Goal: Transaction & Acquisition: Book appointment/travel/reservation

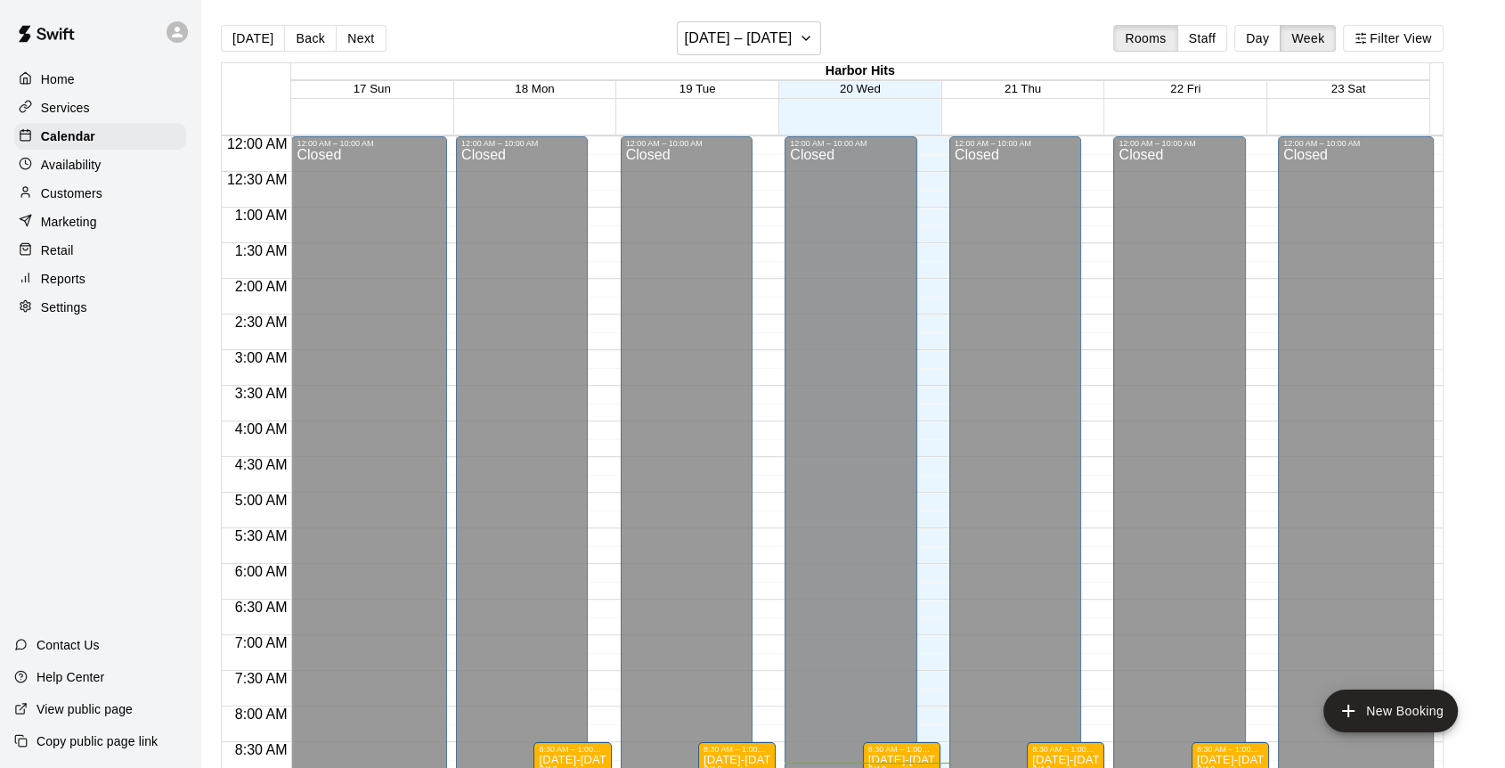
scroll to position [626, 0]
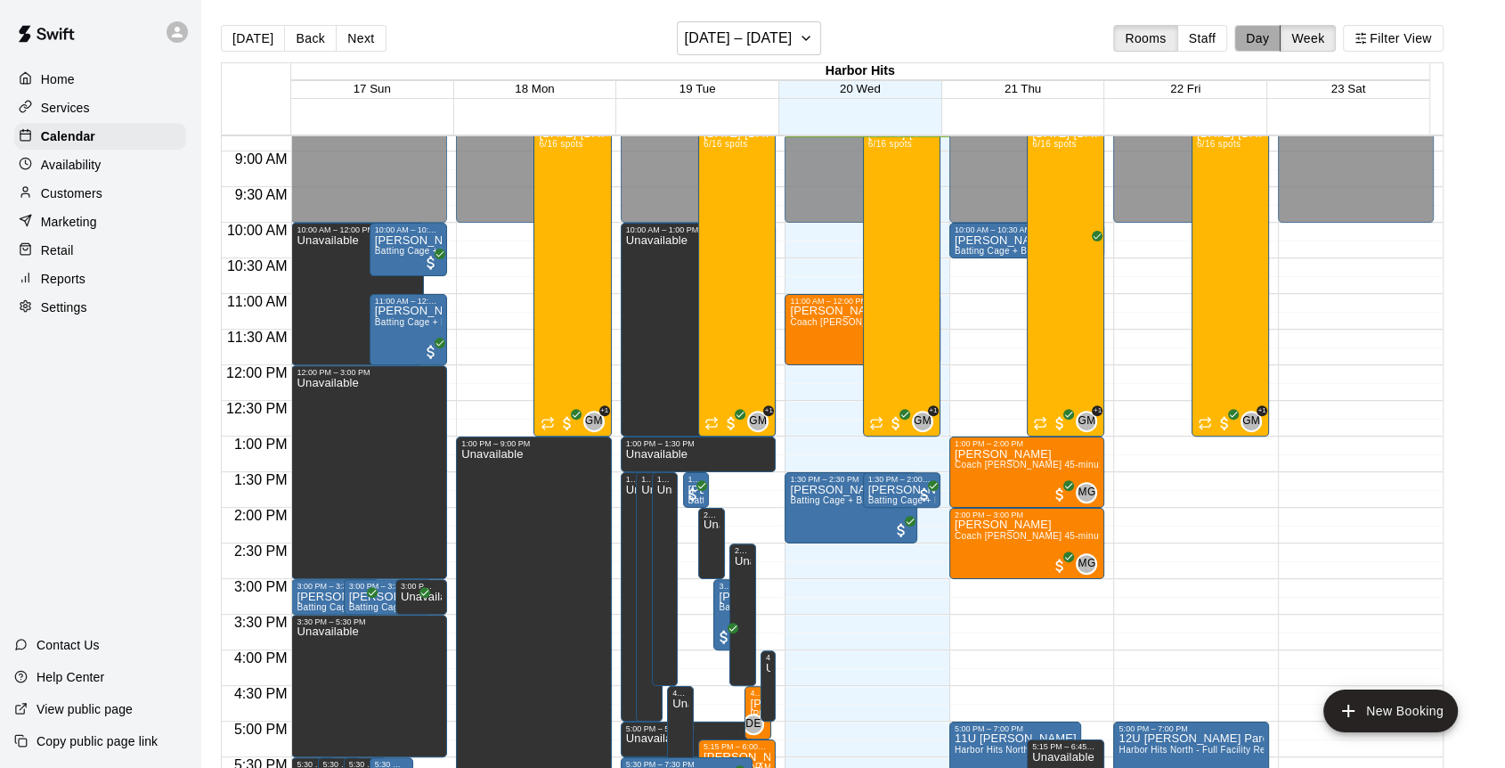
click at [1259, 39] on button "Day" at bounding box center [1257, 38] width 46 height 27
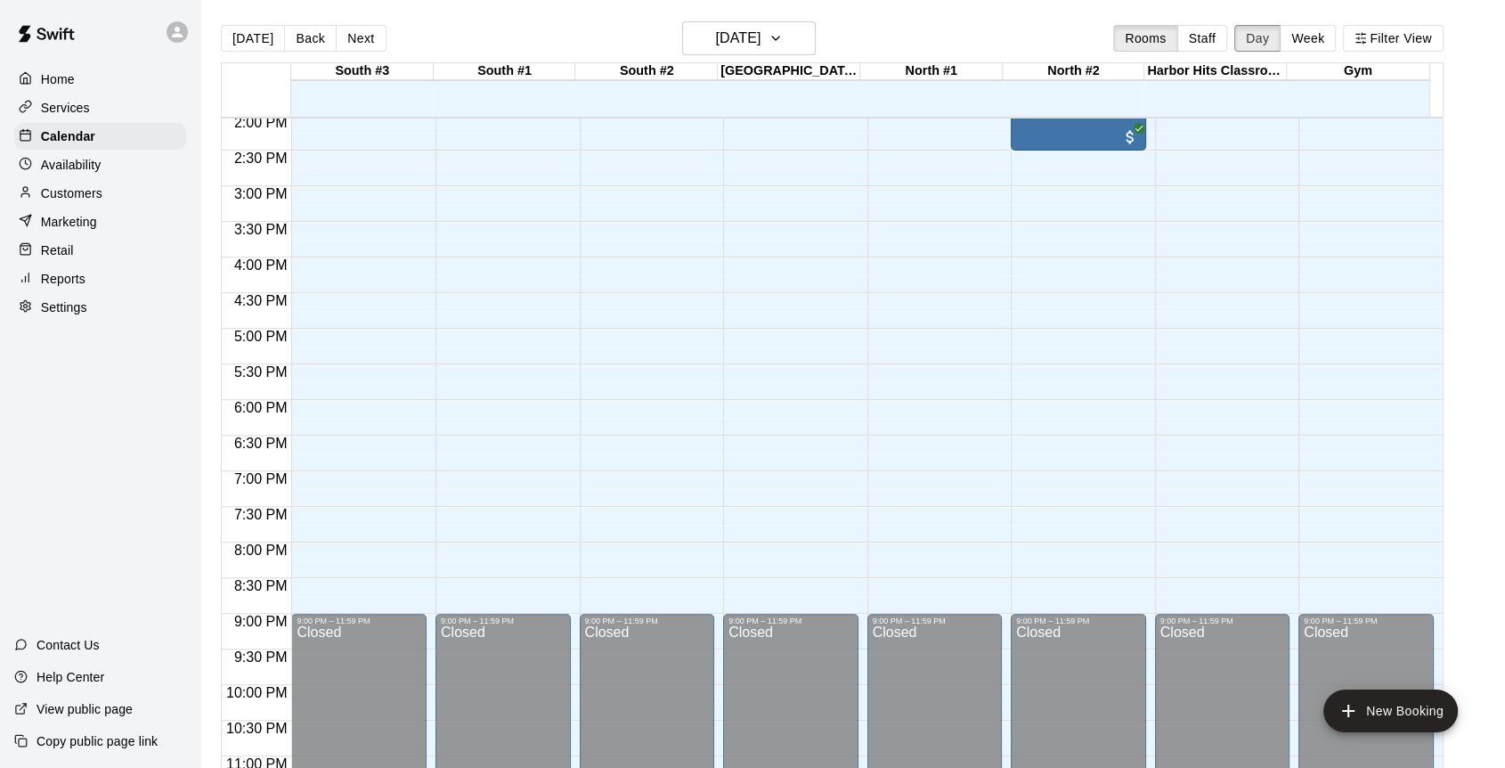
scroll to position [923, 0]
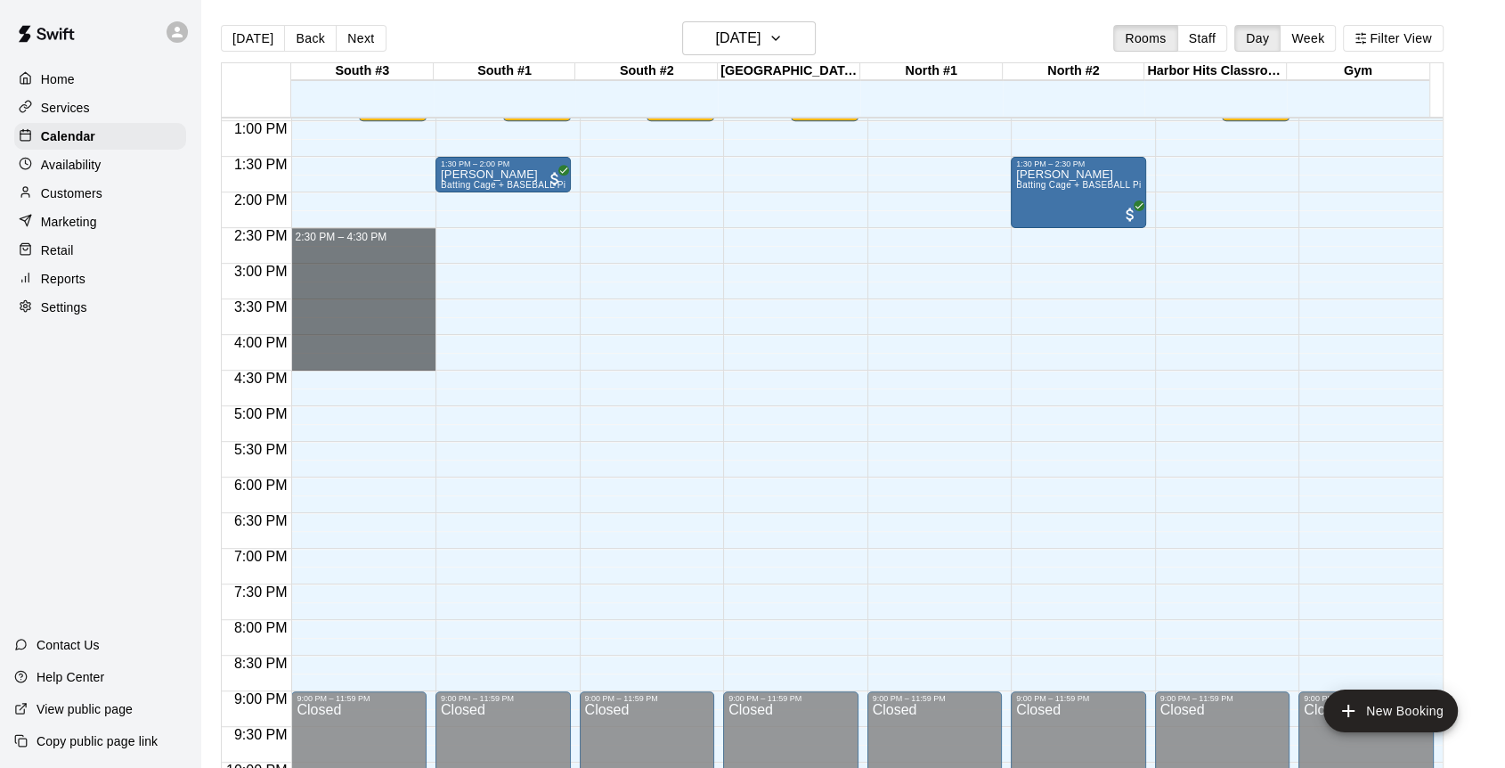
drag, startPoint x: 413, startPoint y: 234, endPoint x: 401, endPoint y: 357, distance: 123.5
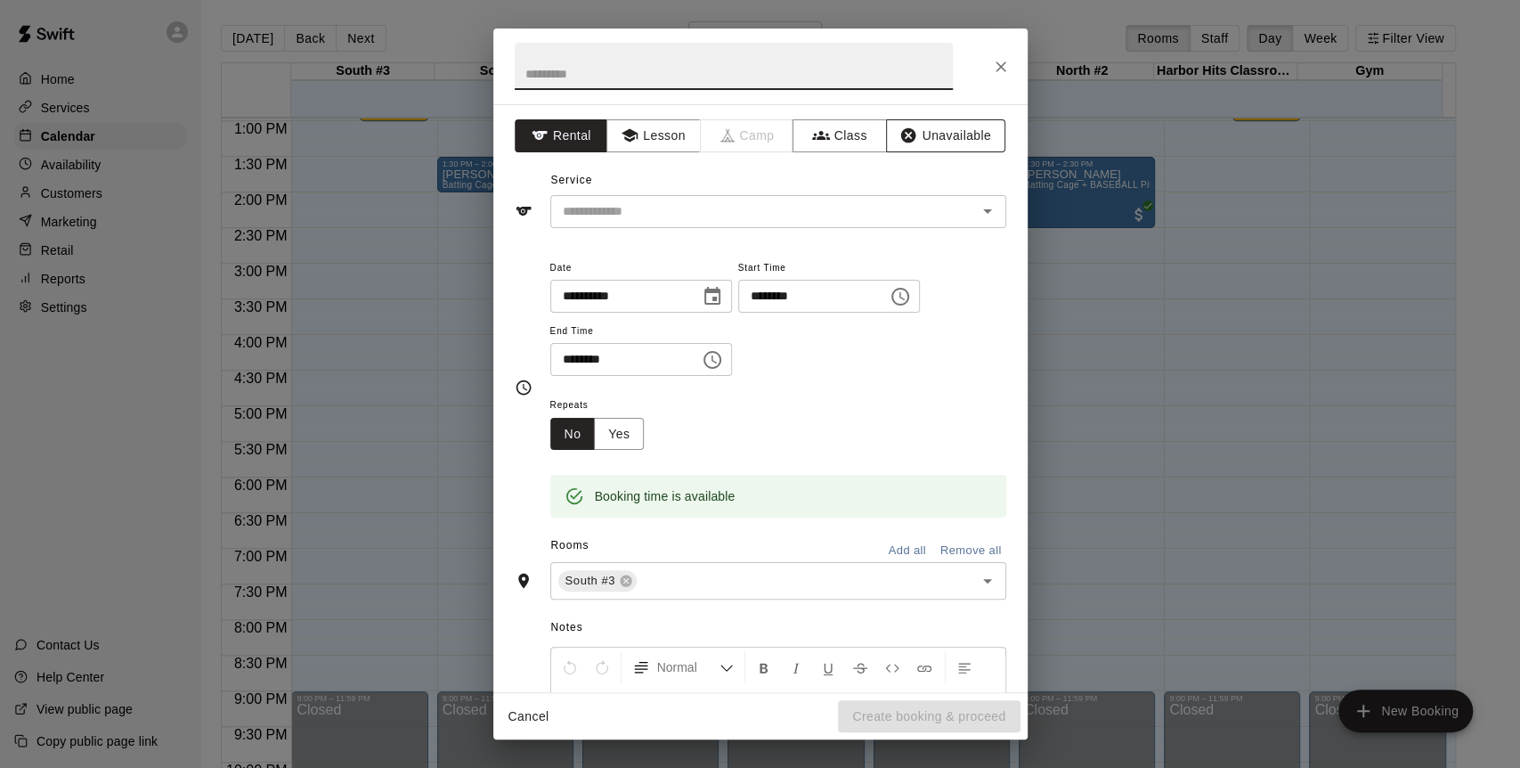
click at [953, 145] on button "Unavailable" at bounding box center [945, 135] width 119 height 33
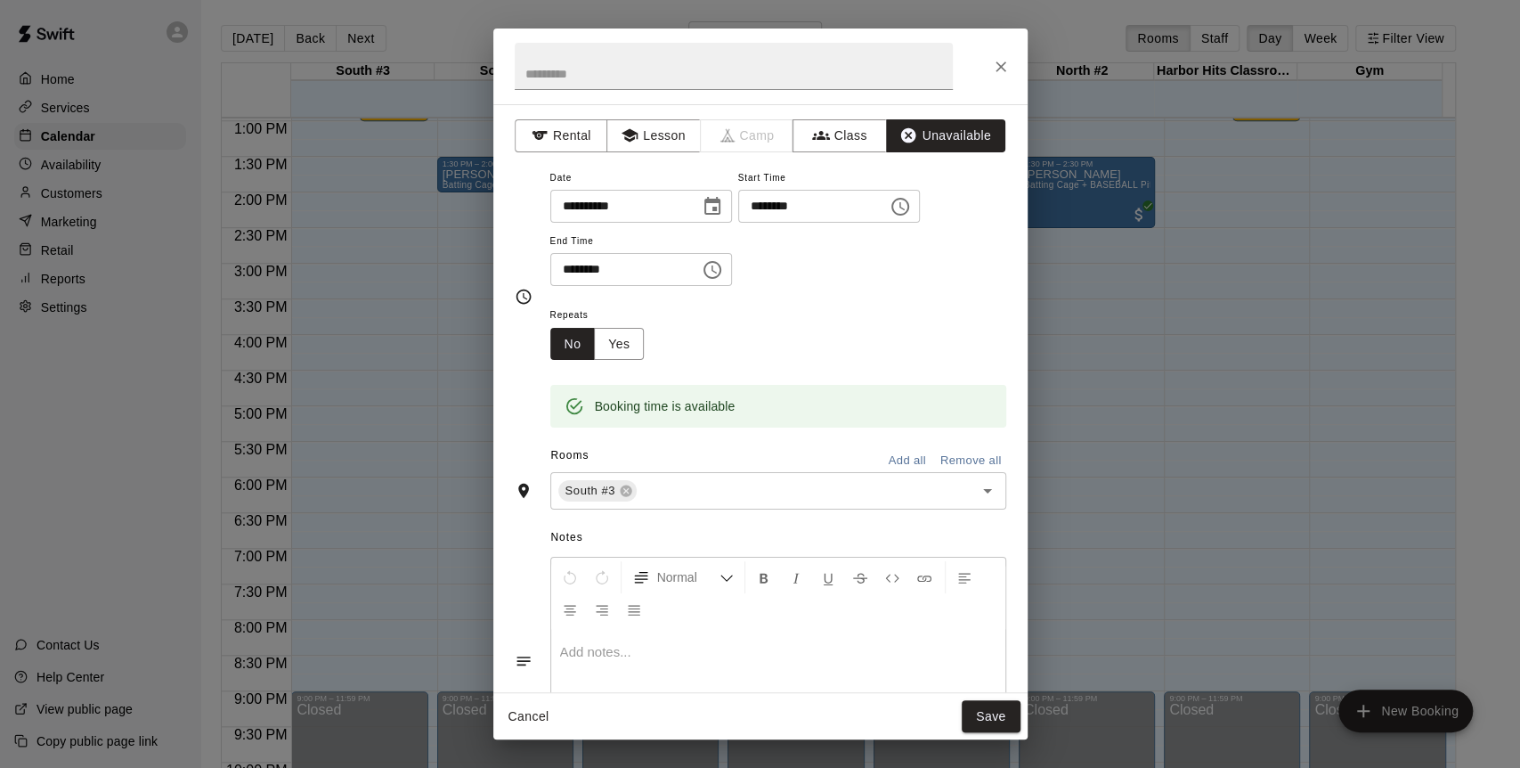
click at [906, 458] on button "Add all" at bounding box center [907, 461] width 57 height 28
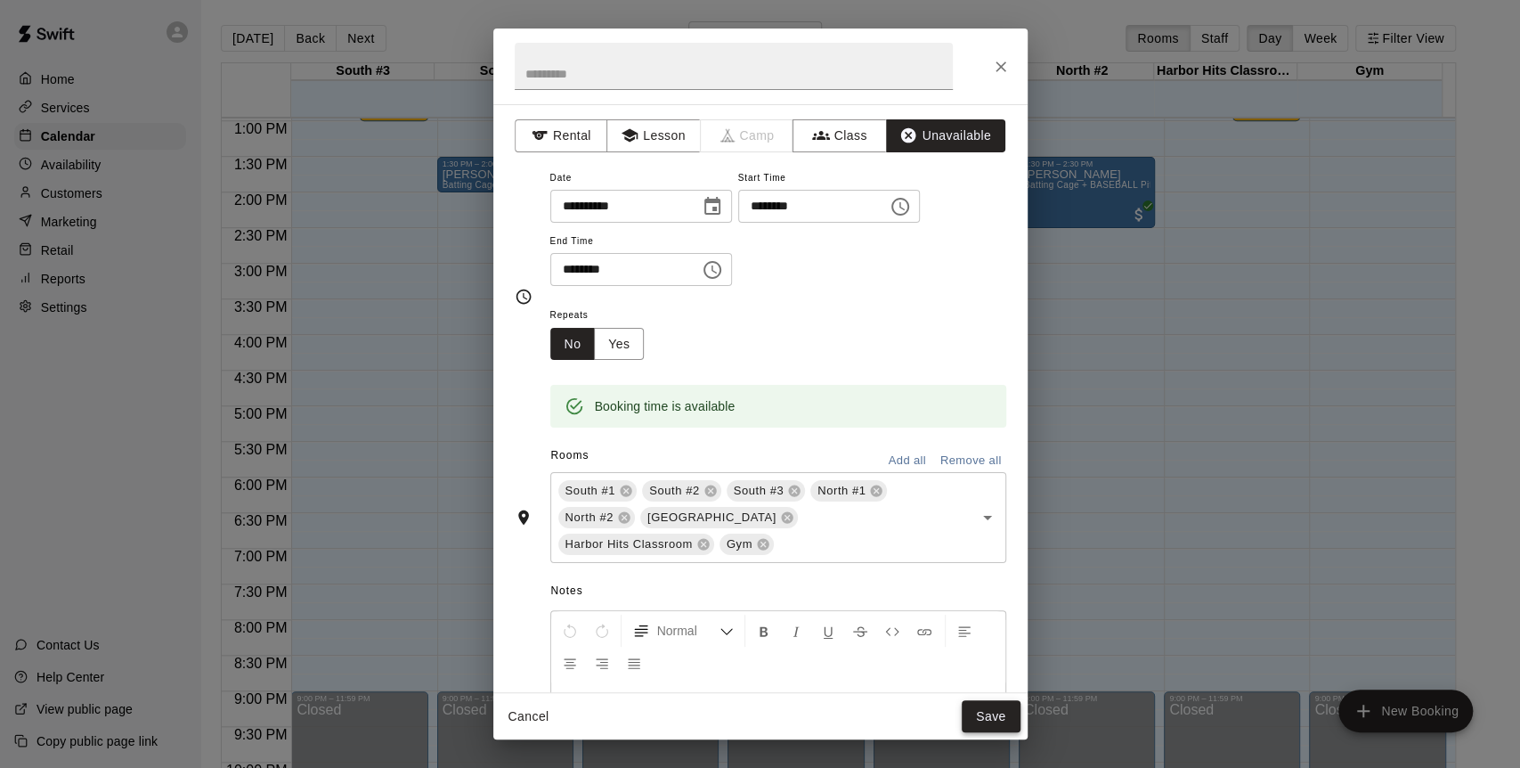
click at [977, 690] on button "Save" at bounding box center [991, 716] width 59 height 33
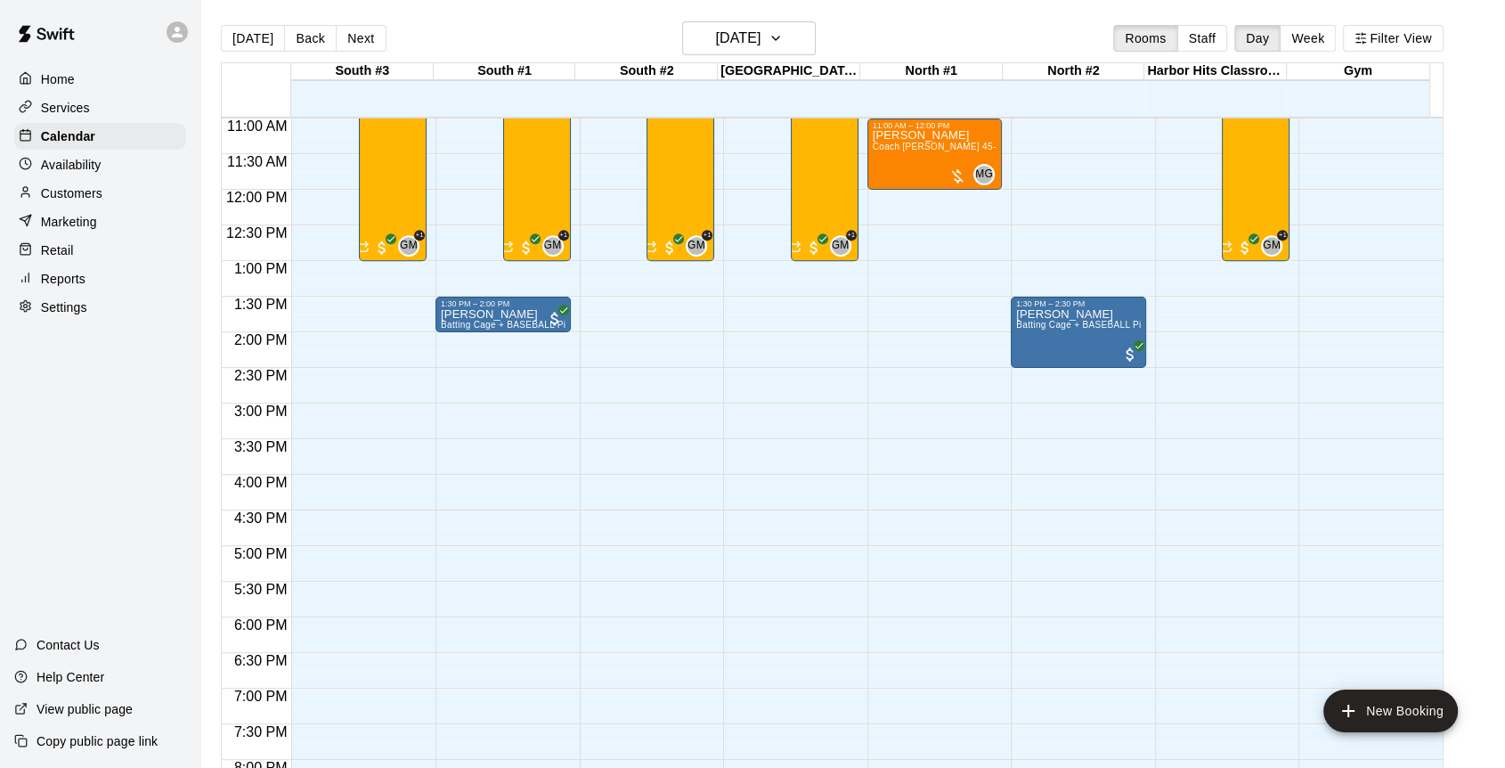
scroll to position [825, 0]
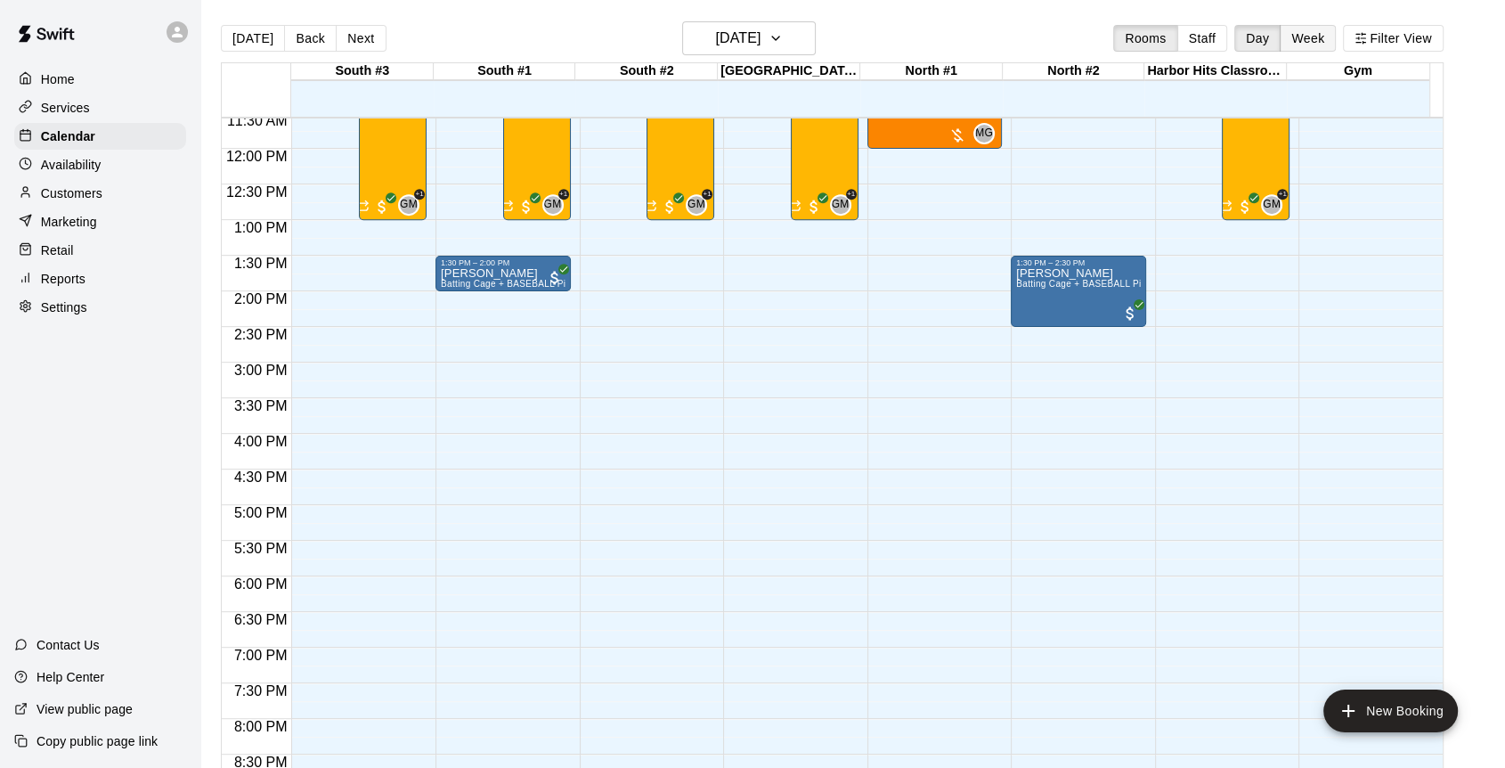
click at [1321, 38] on button "Week" at bounding box center [1308, 38] width 56 height 27
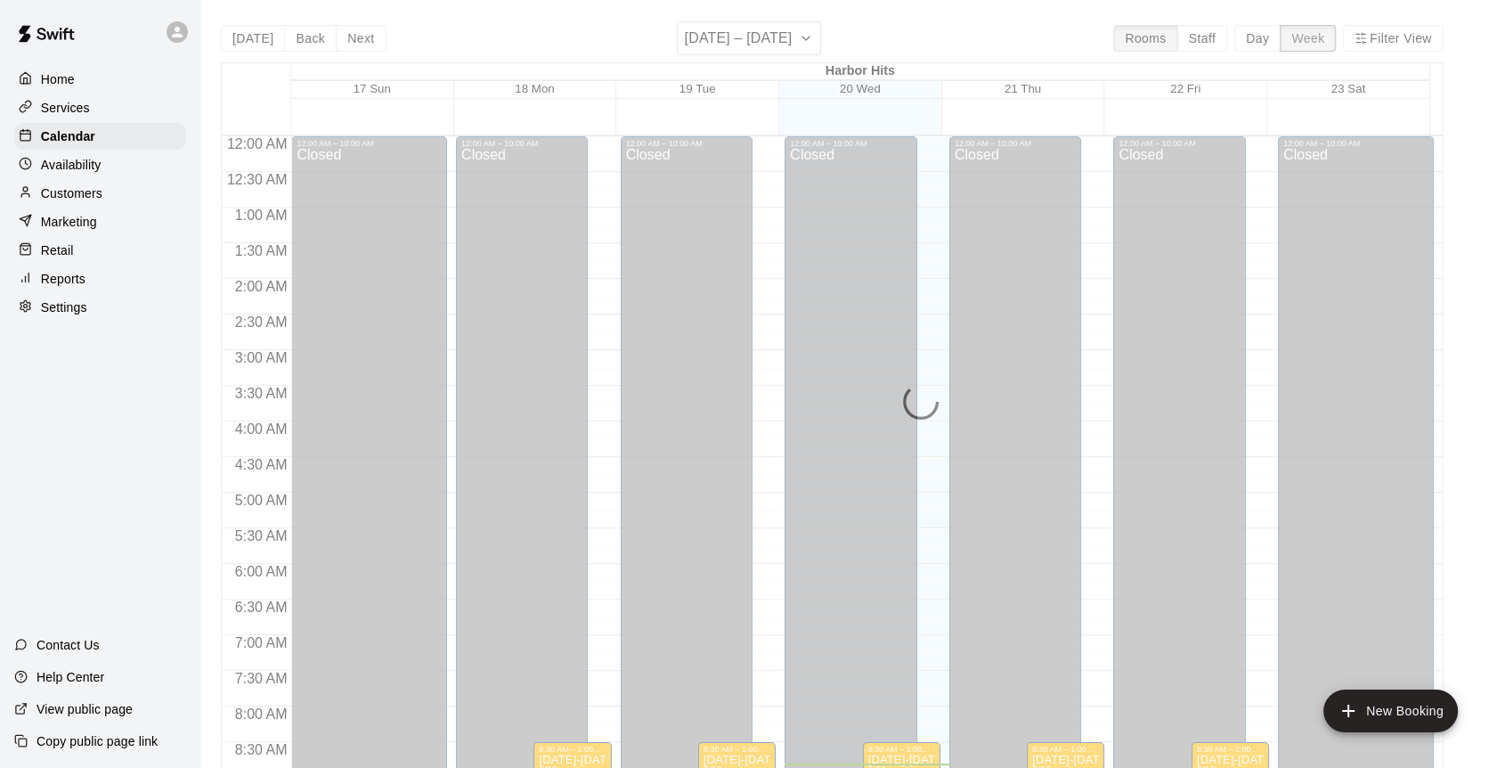
scroll to position [627, 0]
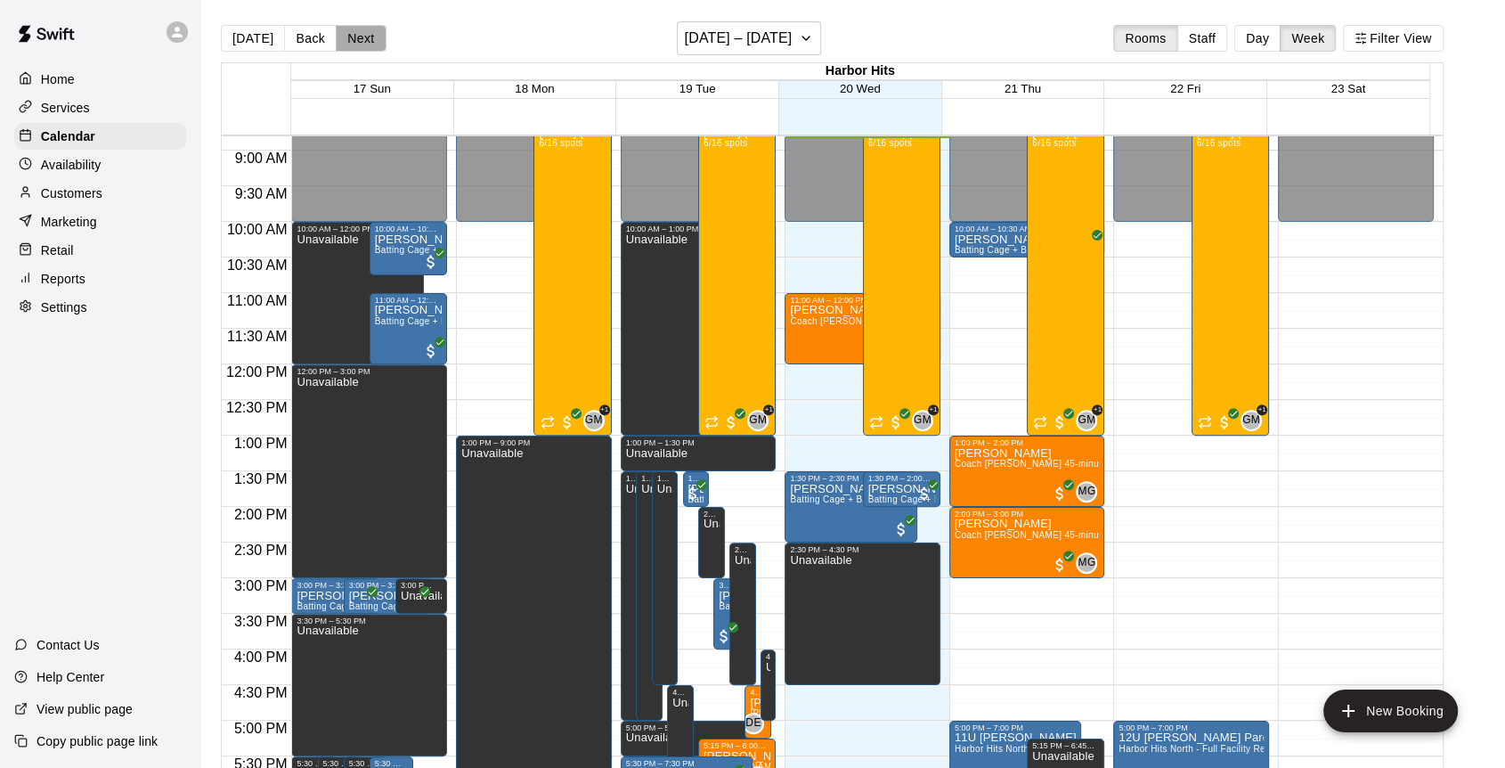
click at [356, 41] on button "Next" at bounding box center [361, 38] width 50 height 27
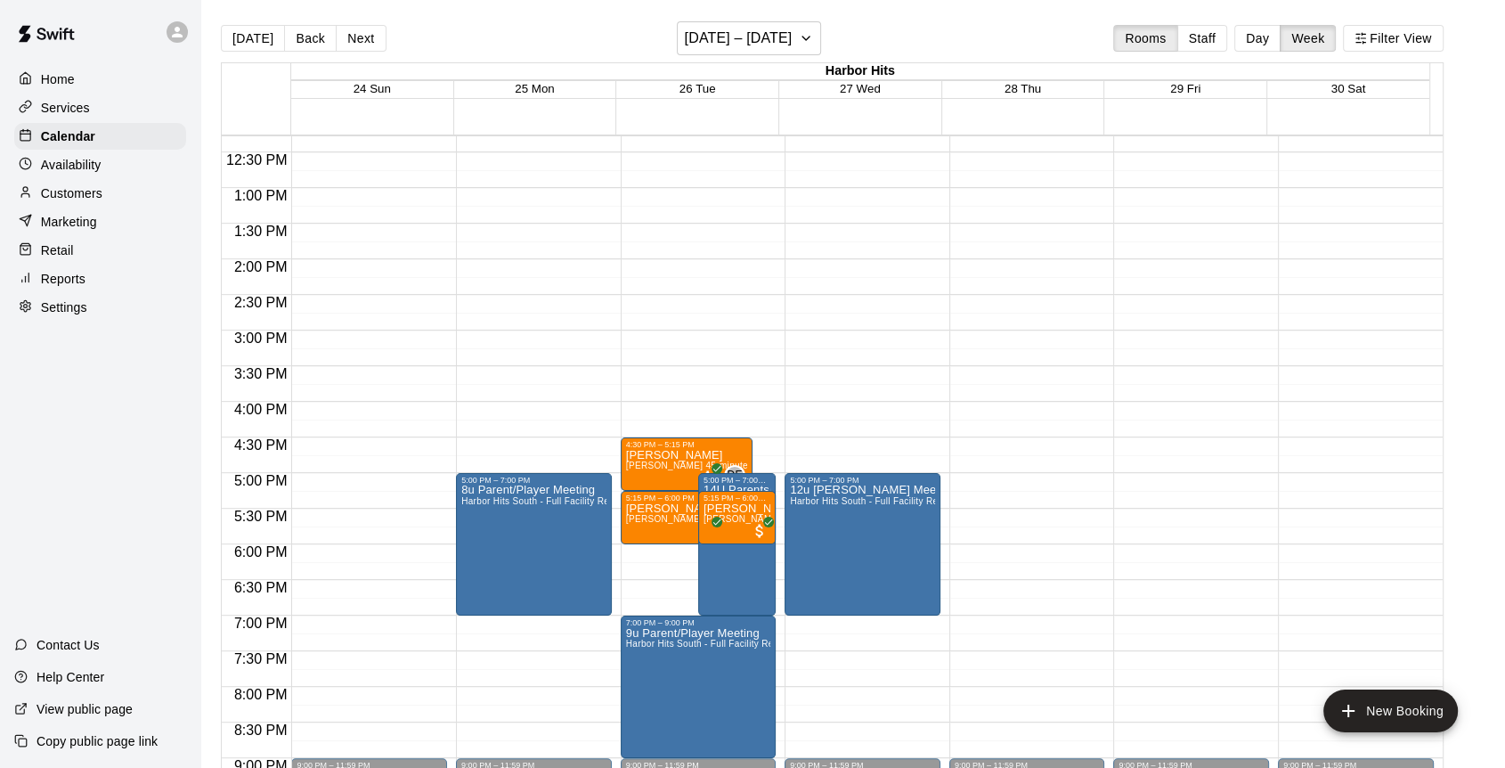
scroll to position [924, 0]
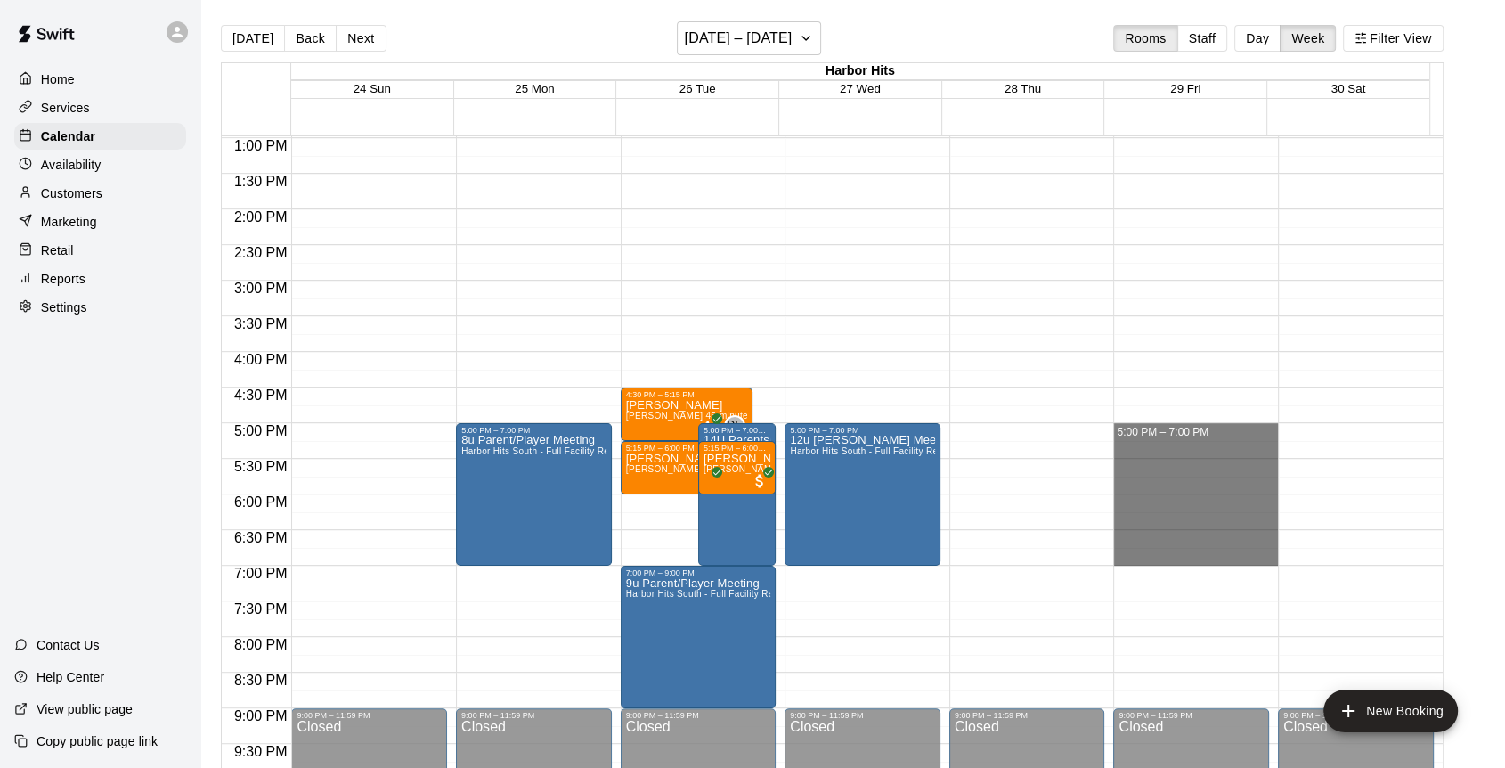
drag, startPoint x: 1161, startPoint y: 423, endPoint x: 1158, endPoint y: 551, distance: 128.3
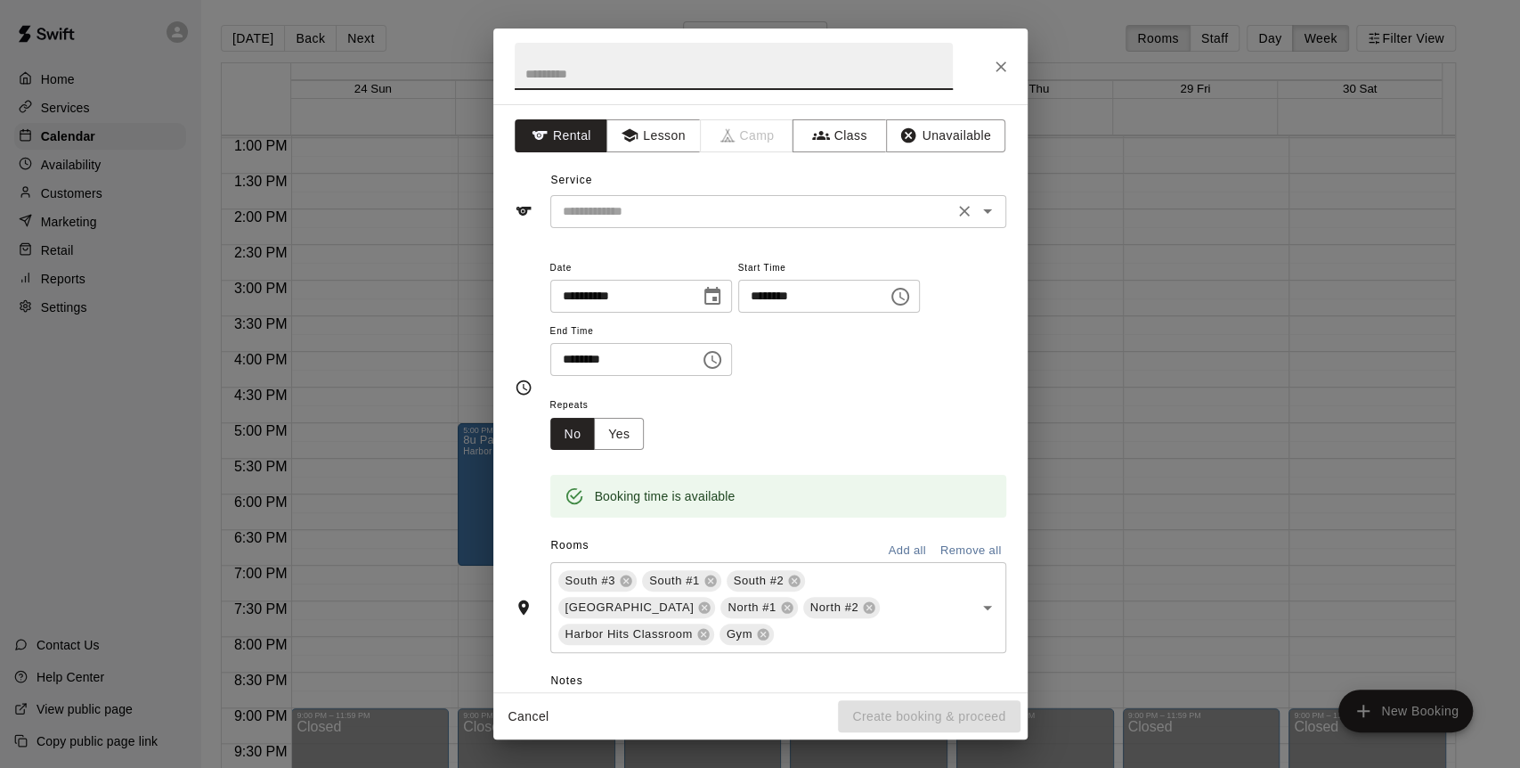
click at [613, 200] on input "text" at bounding box center [752, 211] width 393 height 22
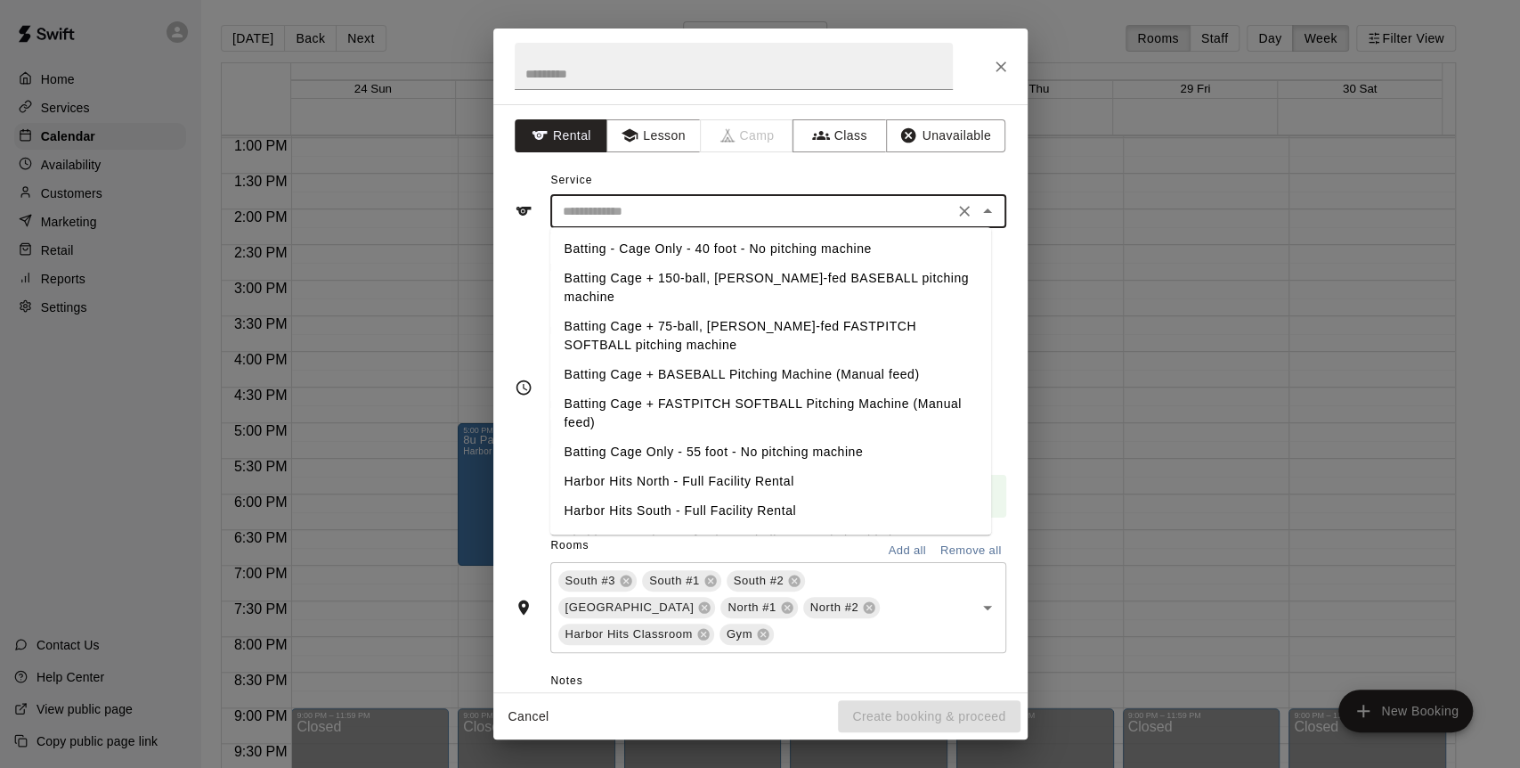
click at [634, 496] on li "Harbor Hits South - Full Facility Rental" at bounding box center [770, 510] width 441 height 29
type input "**********"
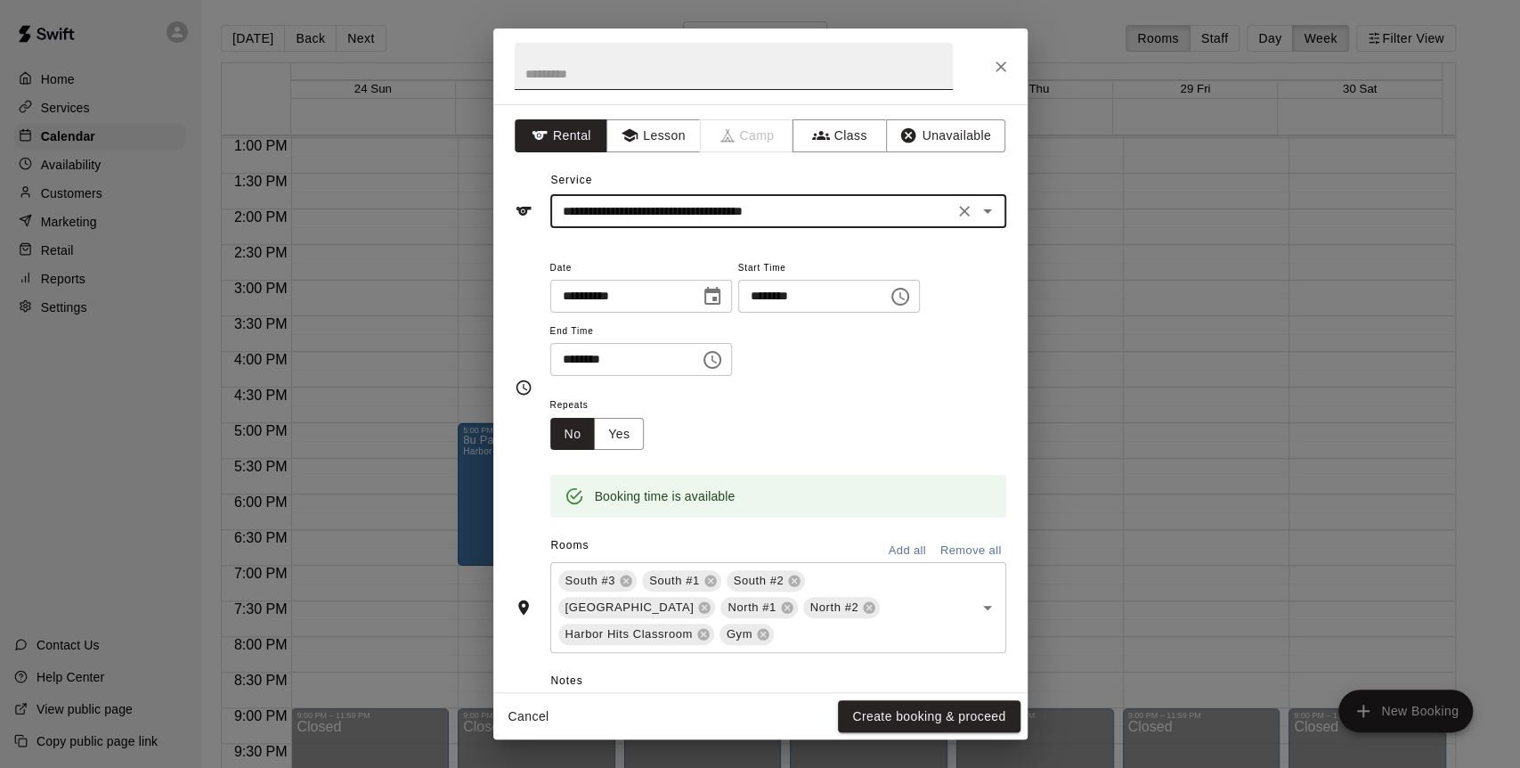
click at [605, 69] on input "text" at bounding box center [734, 66] width 438 height 47
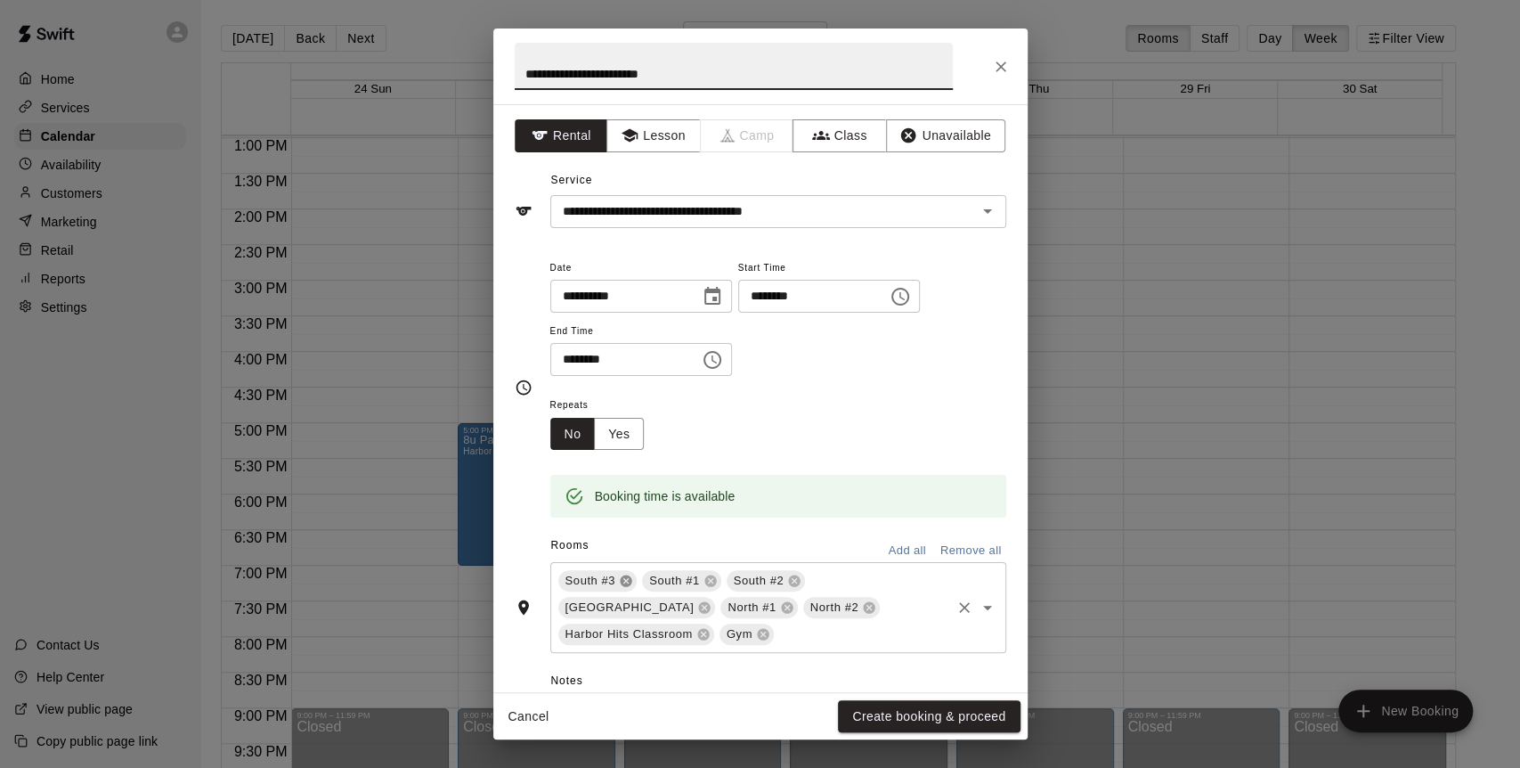
click at [625, 579] on icon at bounding box center [626, 581] width 12 height 12
type input "**********"
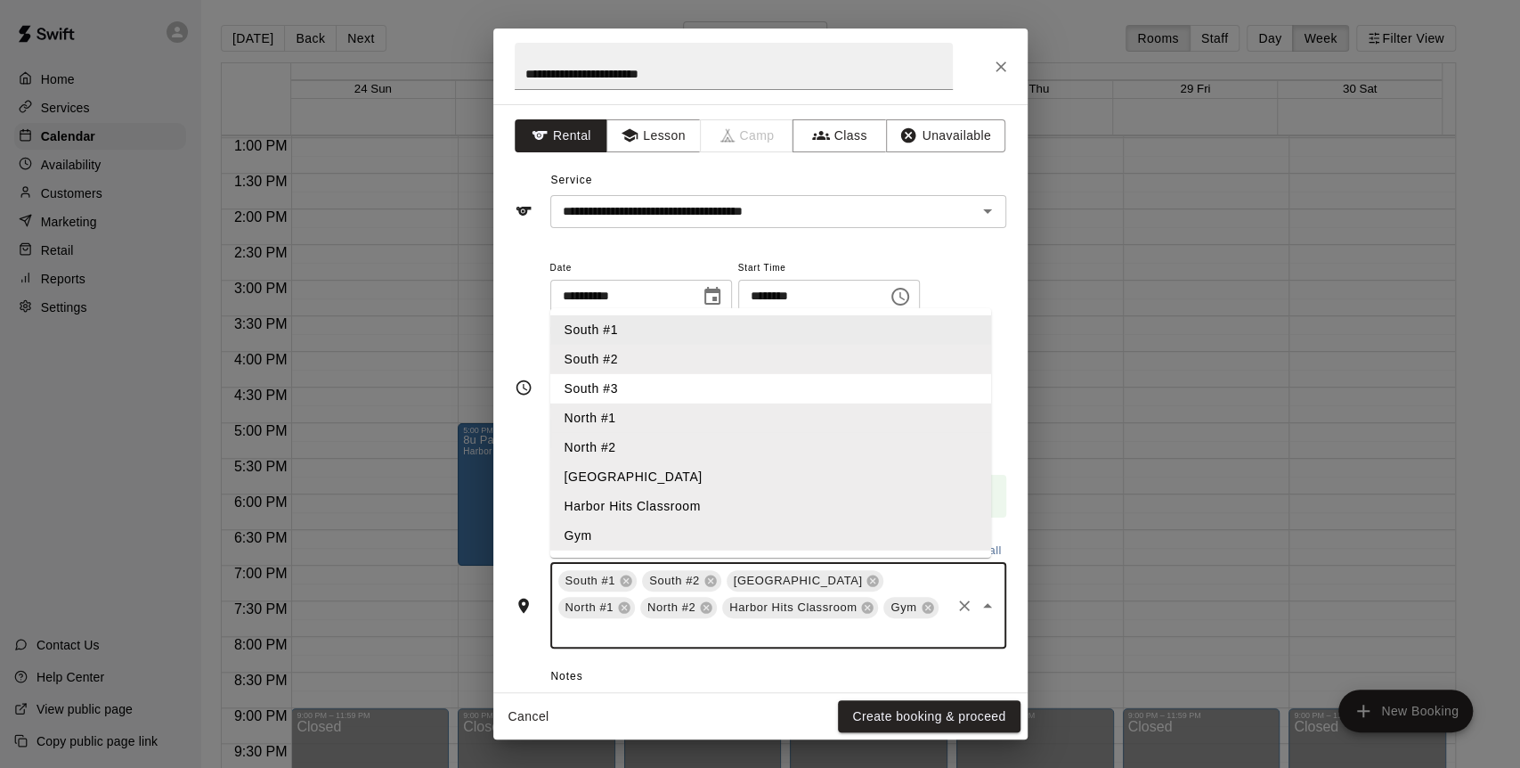
click at [810, 639] on input "text" at bounding box center [752, 632] width 393 height 22
click at [638, 386] on li "South #3" at bounding box center [770, 388] width 441 height 29
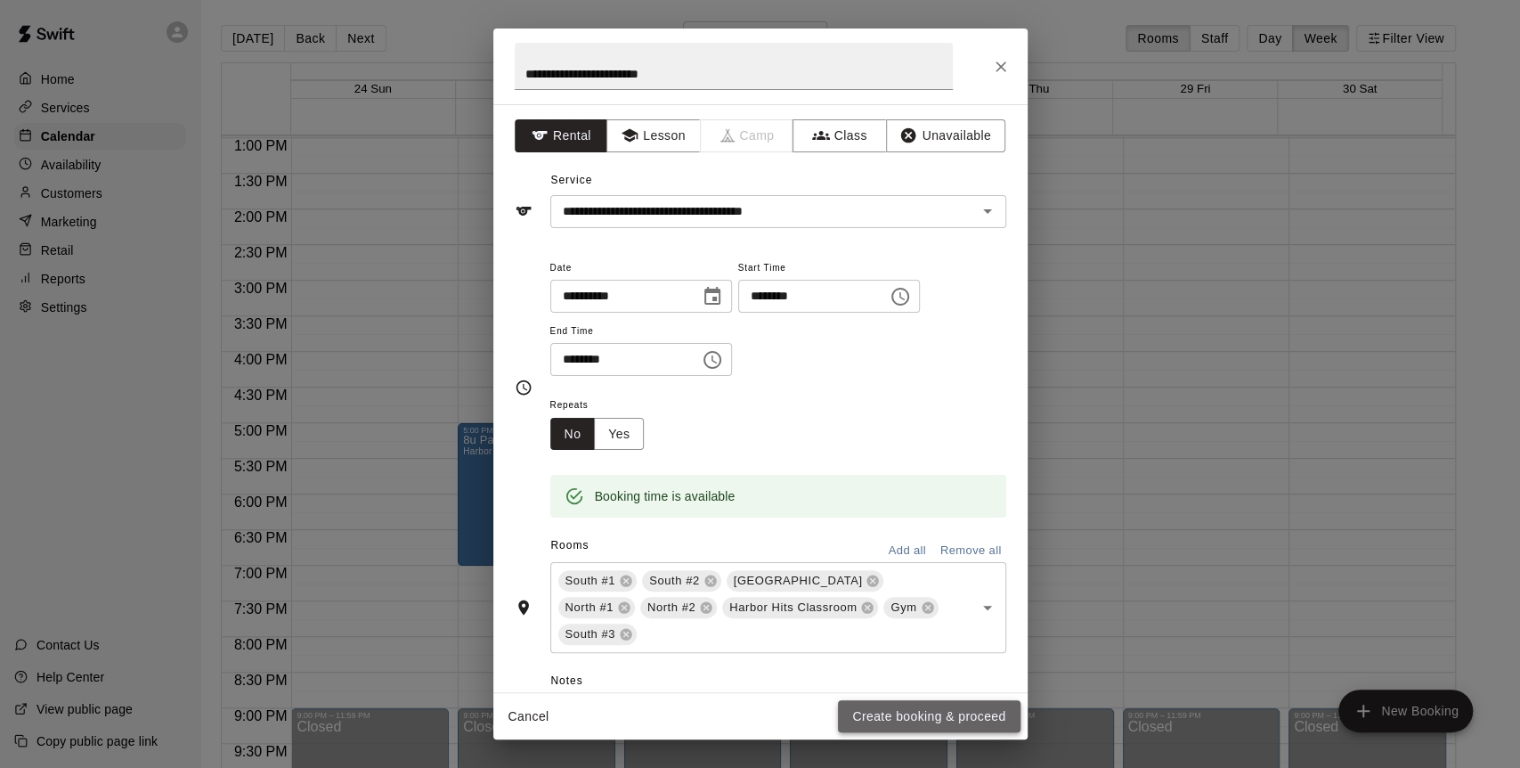
click at [855, 690] on button "Create booking & proceed" at bounding box center [929, 716] width 182 height 33
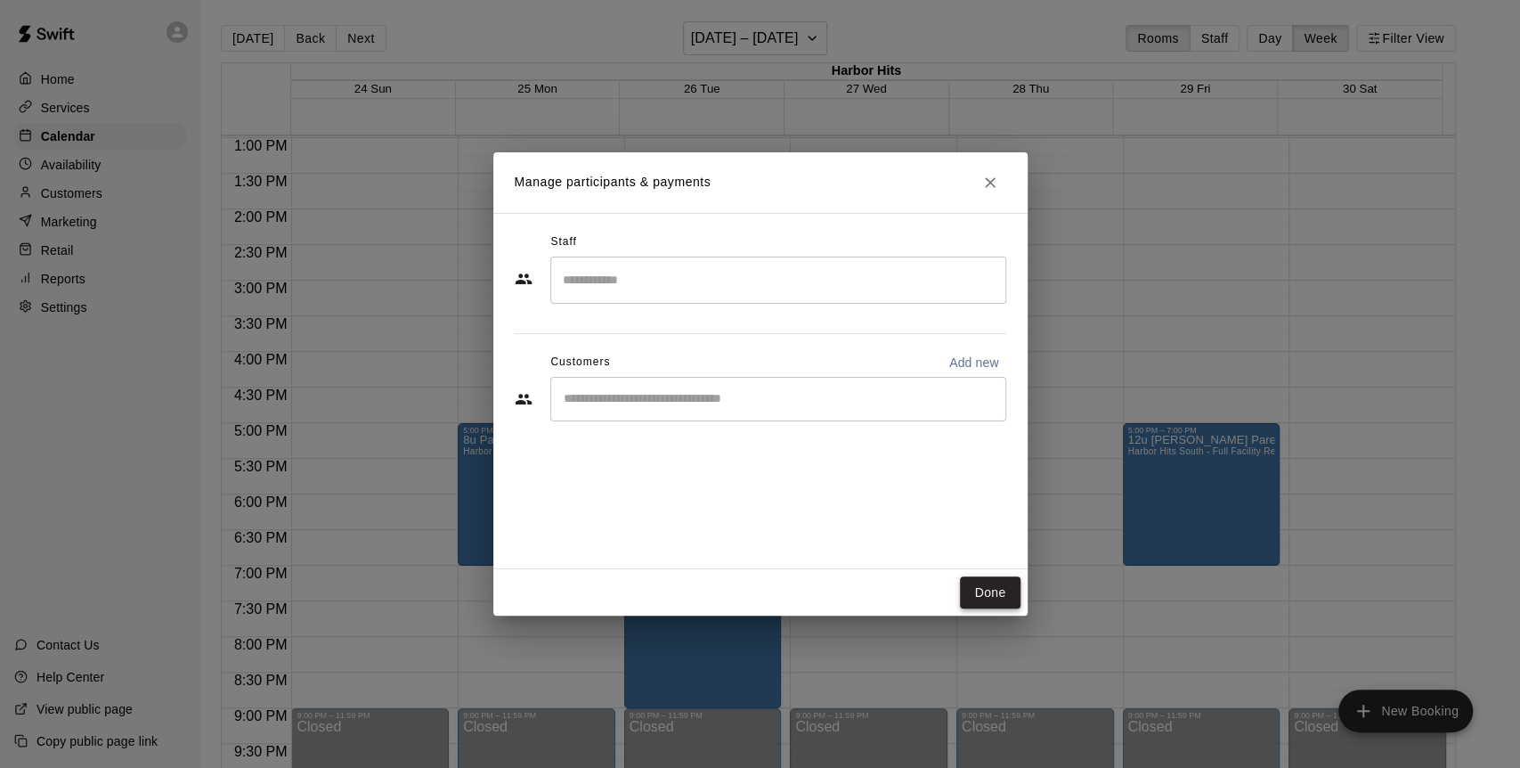
click at [972, 591] on button "Done" at bounding box center [990, 592] width 60 height 33
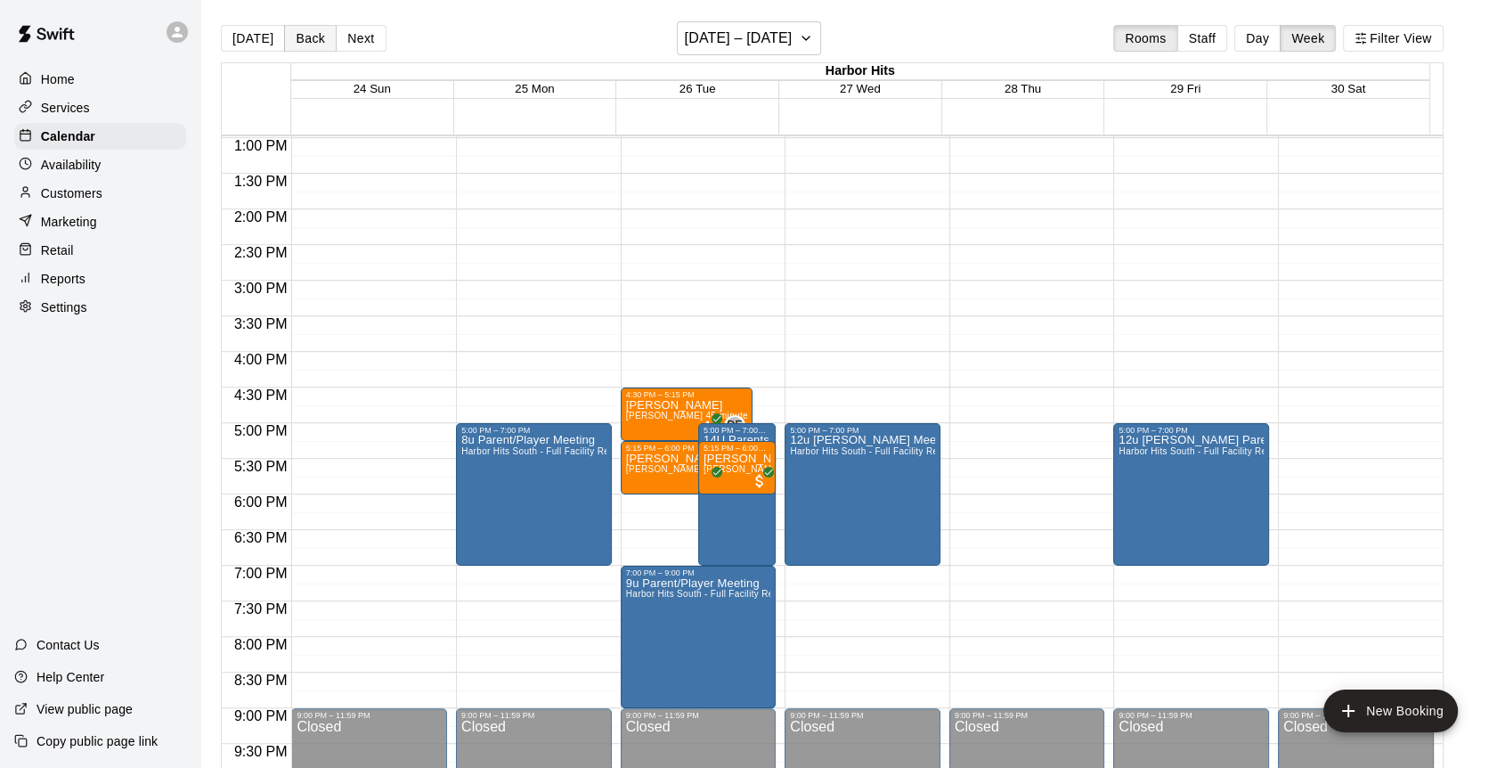
click at [313, 30] on button "Back" at bounding box center [310, 38] width 53 height 27
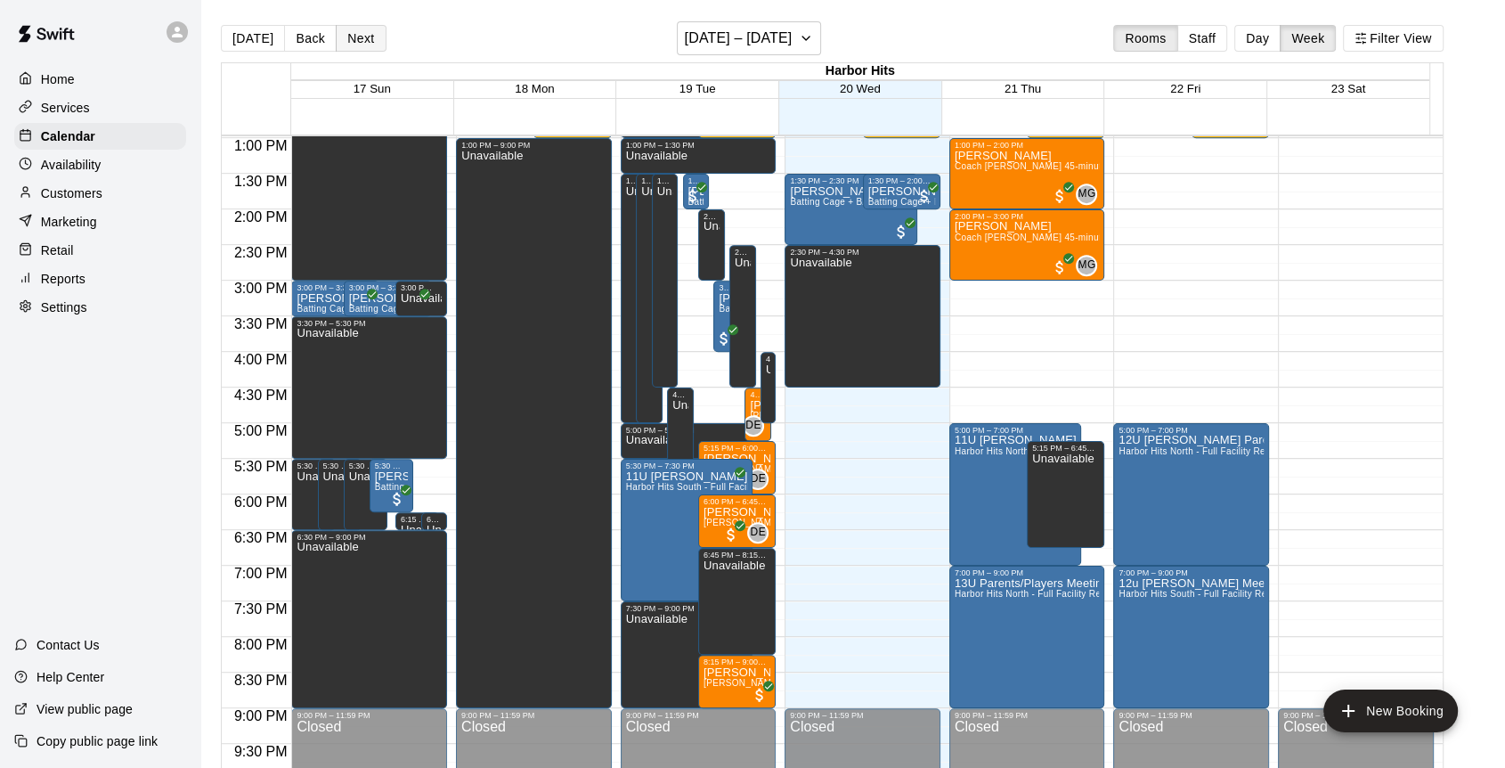
click at [357, 33] on button "Next" at bounding box center [361, 38] width 50 height 27
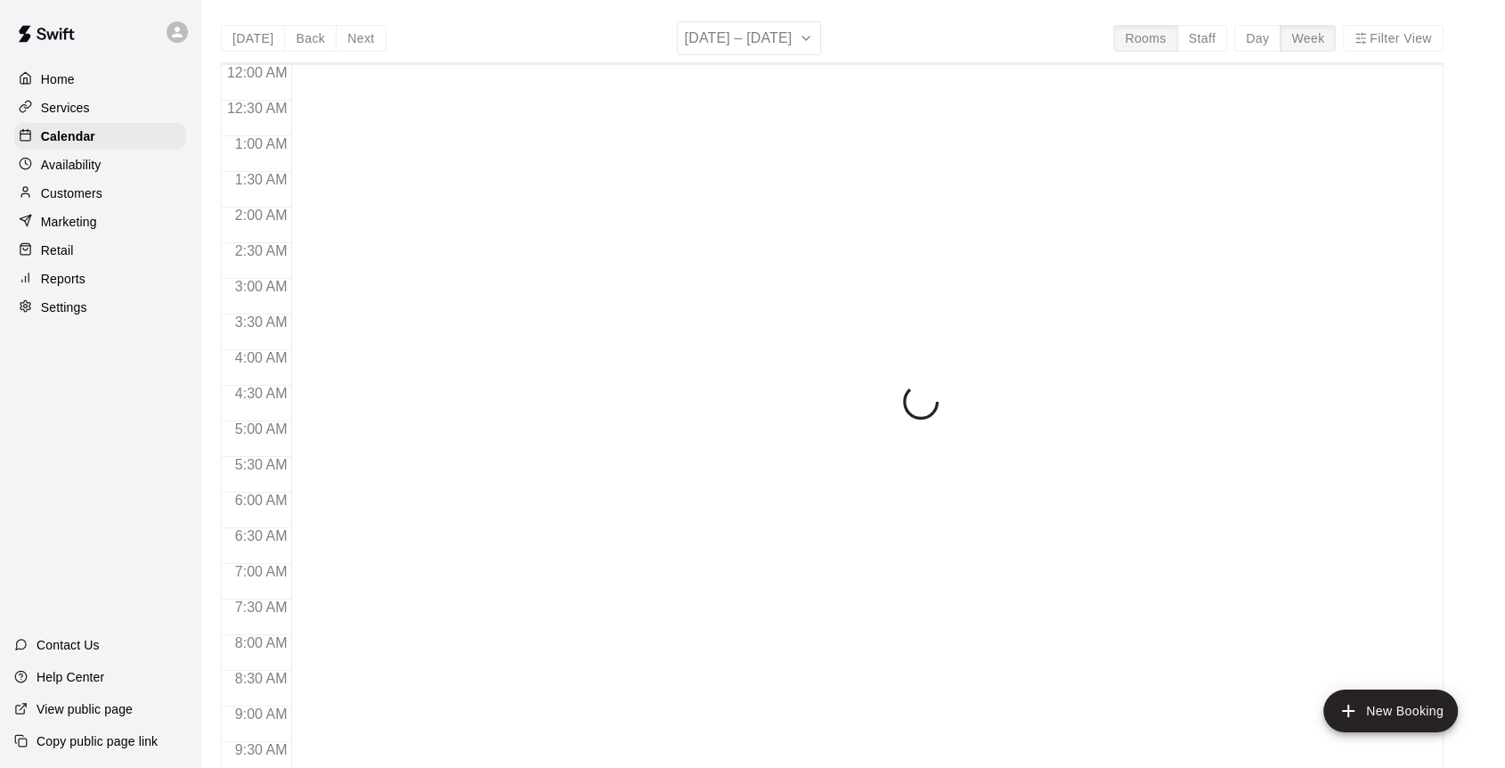
scroll to position [629, 0]
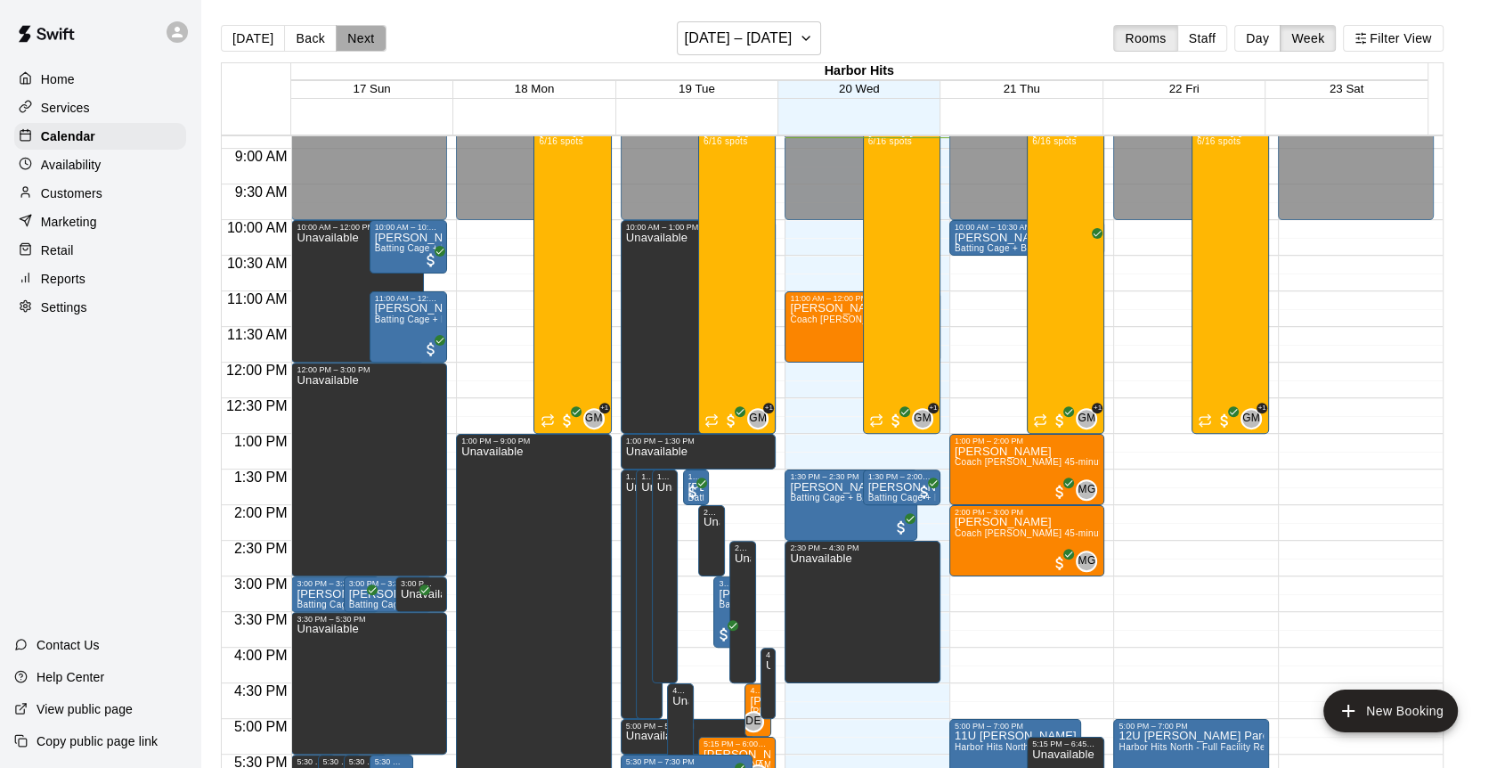
click at [356, 45] on button "Next" at bounding box center [361, 38] width 50 height 27
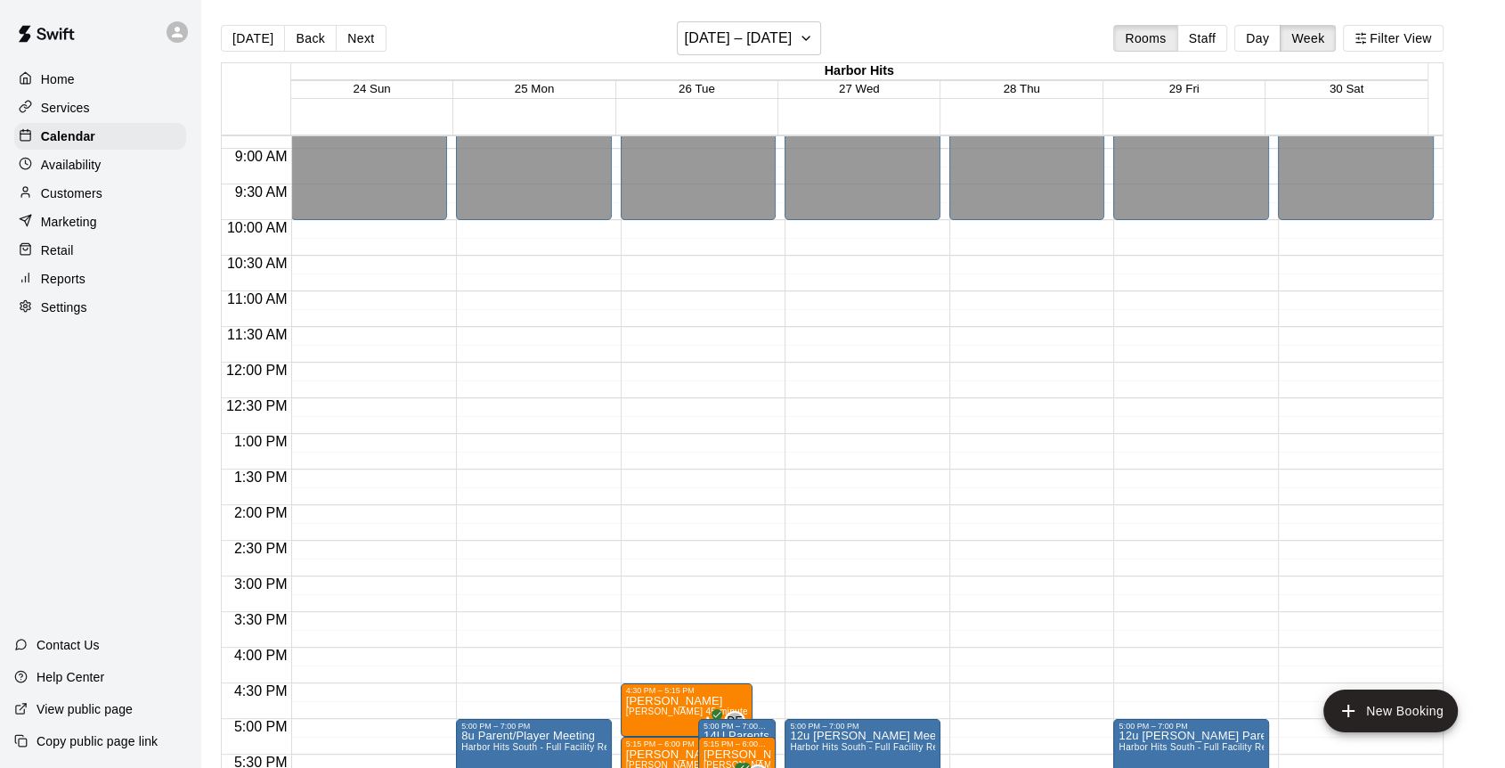
scroll to position [926, 0]
